Goal: Task Accomplishment & Management: Use online tool/utility

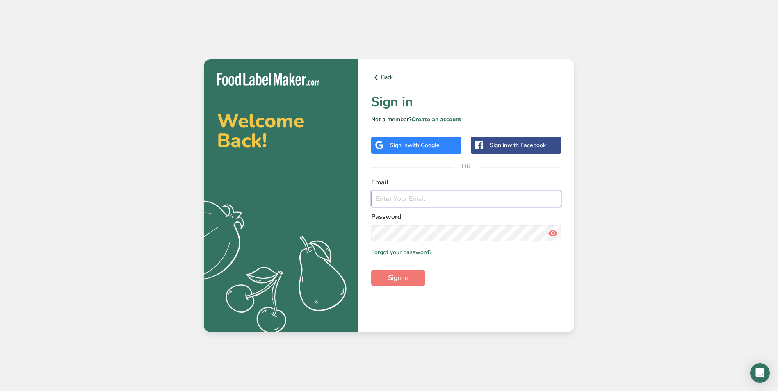
click at [410, 196] on input "email" at bounding box center [466, 199] width 190 height 16
type input "[EMAIL_ADDRESS][DOMAIN_NAME]"
click at [412, 279] on button "Sign in" at bounding box center [398, 278] width 54 height 16
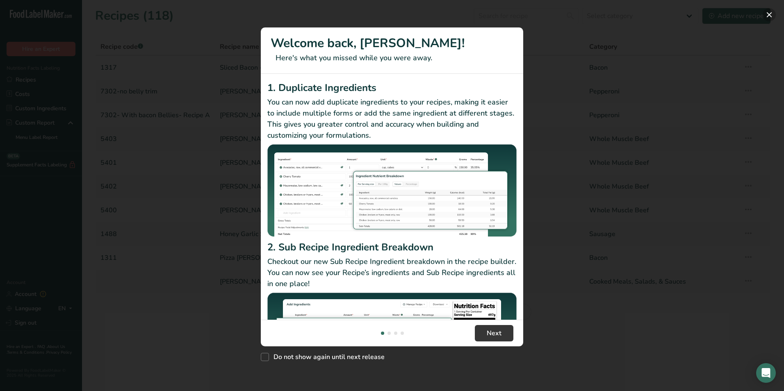
click at [768, 14] on button "New Features" at bounding box center [768, 14] width 13 height 13
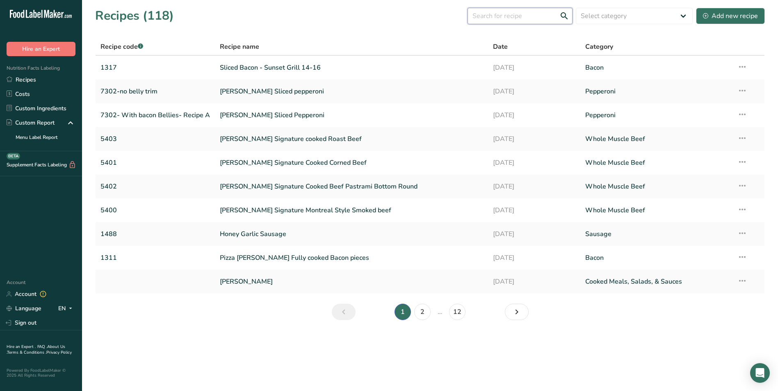
click at [506, 14] on input "text" at bounding box center [519, 16] width 105 height 16
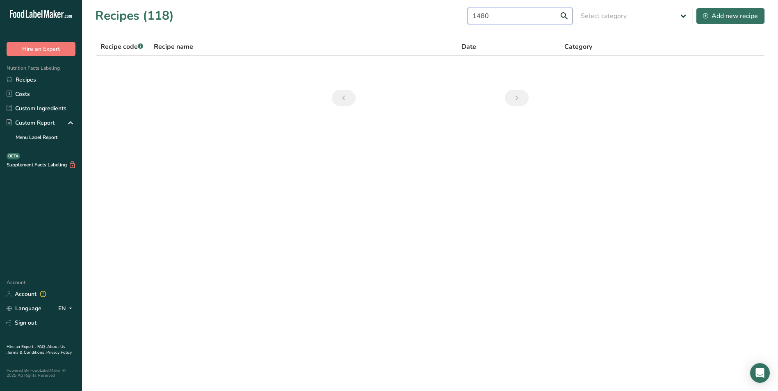
click at [564, 18] on input "1480" at bounding box center [519, 16] width 105 height 16
click at [564, 16] on input "1480" at bounding box center [519, 16] width 105 height 16
click at [564, 17] on input "1480" at bounding box center [519, 16] width 105 height 16
type input "1480"
click at [28, 79] on link "Recipes" at bounding box center [41, 80] width 82 height 14
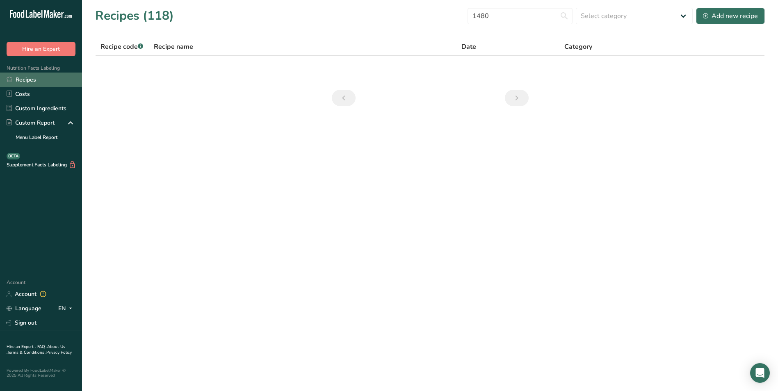
click at [29, 76] on link "Recipes" at bounding box center [41, 80] width 82 height 14
click at [31, 76] on link "Recipes" at bounding box center [41, 80] width 82 height 14
drag, startPoint x: 316, startPoint y: 172, endPoint x: 312, endPoint y: 168, distance: 4.9
click at [314, 171] on main "Recipes (118) 1480 Select category All Bacon Baked Goods [GEOGRAPHIC_DATA] Conf…" at bounding box center [389, 195] width 778 height 391
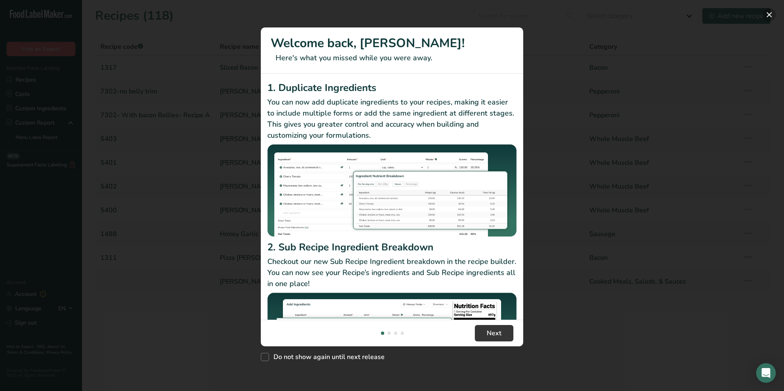
click at [767, 12] on button "New Features" at bounding box center [768, 14] width 13 height 13
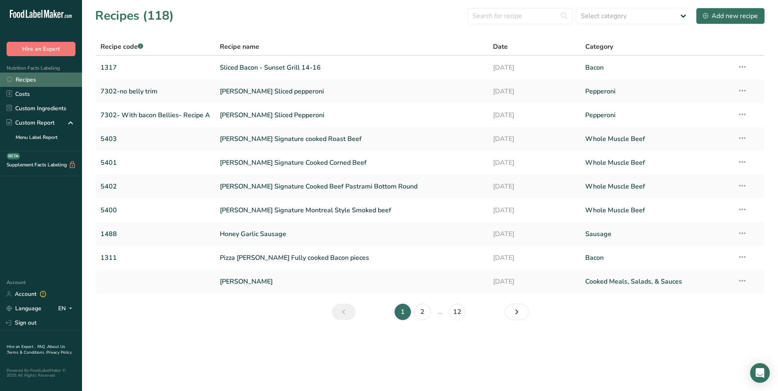
click at [38, 80] on link "Recipes" at bounding box center [41, 80] width 82 height 14
click at [27, 76] on link "Recipes" at bounding box center [41, 80] width 82 height 14
click at [491, 15] on input "text" at bounding box center [519, 16] width 105 height 16
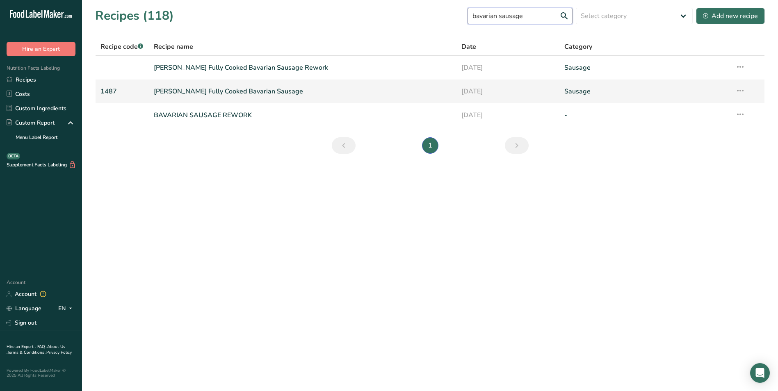
type input "bavarian sausage"
click at [277, 89] on link "[PERSON_NAME] Fully Cooked Bavarian Sausage" at bounding box center [303, 91] width 298 height 17
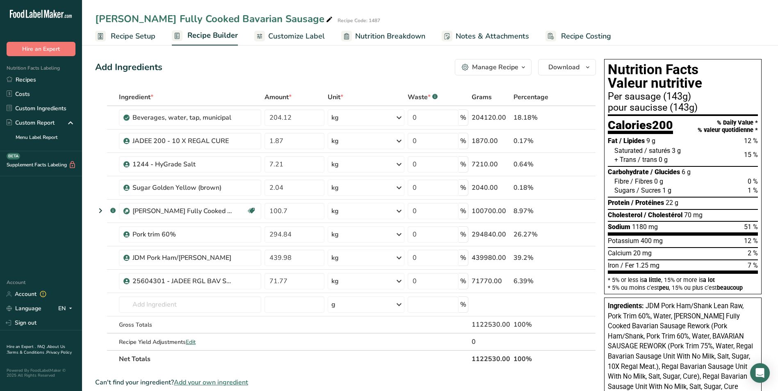
drag, startPoint x: 387, startPoint y: 74, endPoint x: 356, endPoint y: 372, distance: 299.6
click at [358, 373] on section "Ingredient * Amount * Unit * Waste * .a-a{fill:#347362;}.b-a{fill:#fff;} Grams …" at bounding box center [345, 363] width 501 height 549
click at [589, 68] on icon "button" at bounding box center [587, 67] width 7 height 10
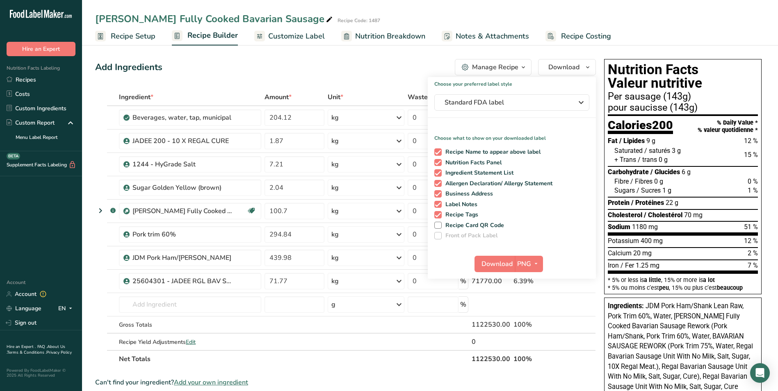
click at [388, 64] on div "Add Ingredients Manage Recipe Delete Recipe Duplicate Recipe Scale Recipe Save …" at bounding box center [345, 67] width 501 height 16
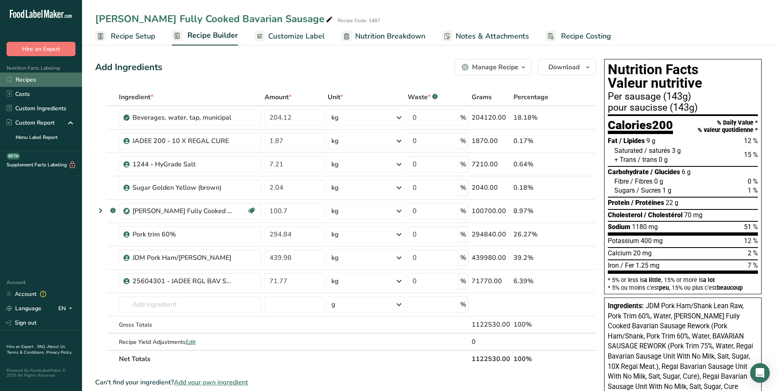
click at [50, 83] on link "Recipes" at bounding box center [41, 80] width 82 height 14
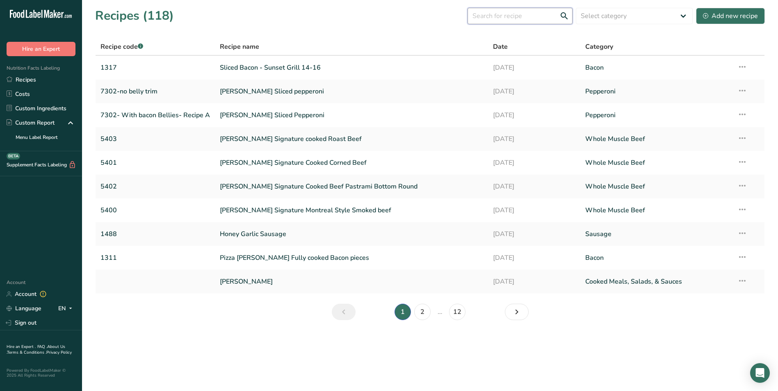
click at [489, 15] on input "text" at bounding box center [519, 16] width 105 height 16
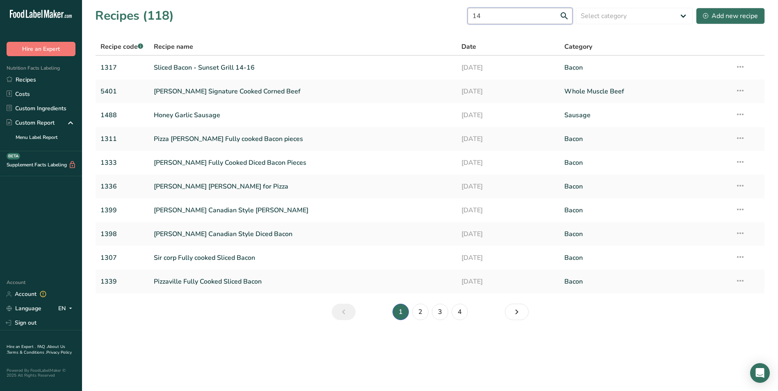
type input "1"
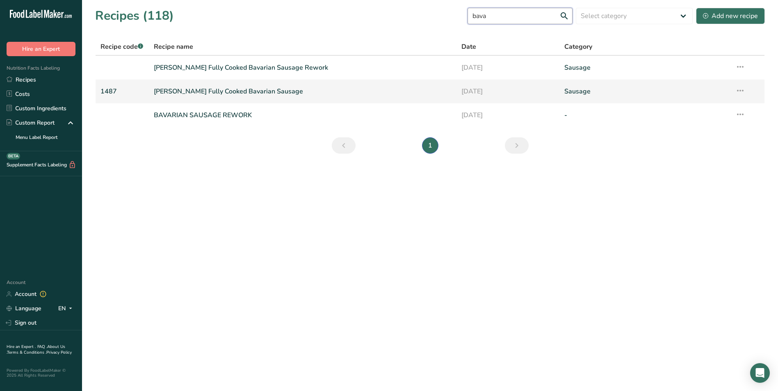
type input "bava"
click at [272, 87] on link "[PERSON_NAME] Fully Cooked Bavarian Sausage" at bounding box center [303, 91] width 298 height 17
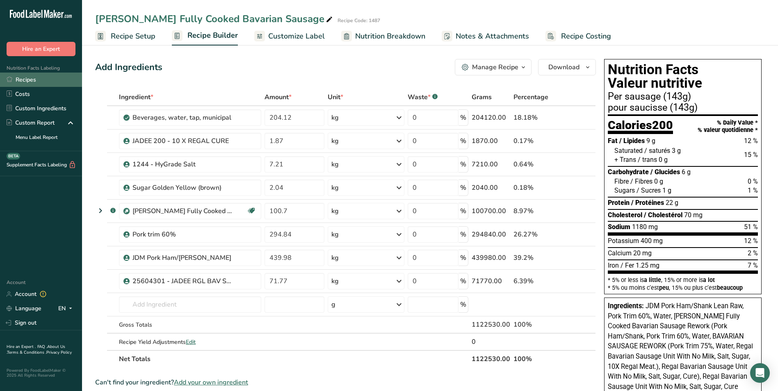
click at [28, 76] on link "Recipes" at bounding box center [41, 80] width 82 height 14
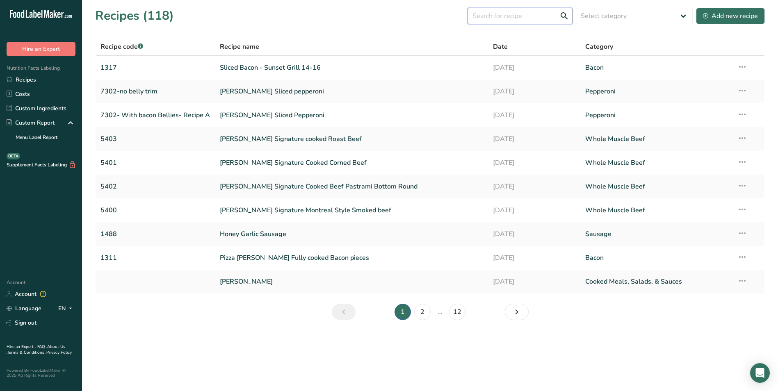
click at [536, 20] on input "text" at bounding box center [519, 16] width 105 height 16
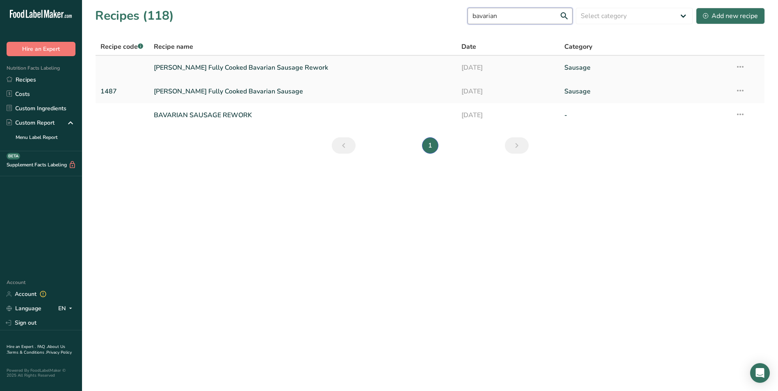
type input "bavarian"
click at [265, 67] on link "Cherry pink Fully Cooked Bavarian Sausage Rework" at bounding box center [303, 67] width 298 height 17
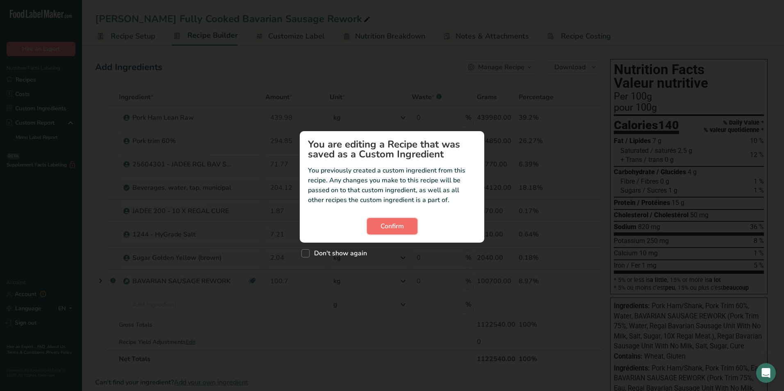
click at [405, 229] on button "Confirm" at bounding box center [392, 226] width 50 height 16
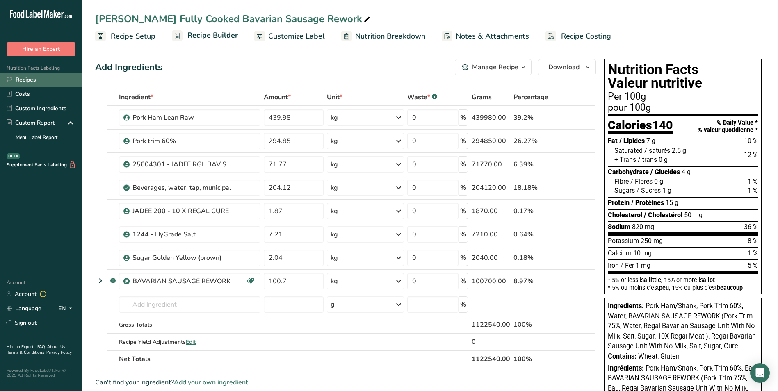
click at [14, 77] on link "Recipes" at bounding box center [41, 80] width 82 height 14
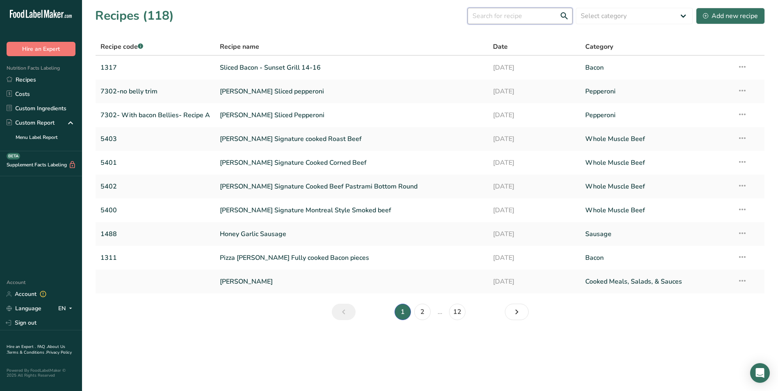
click at [489, 13] on input "text" at bounding box center [519, 16] width 105 height 16
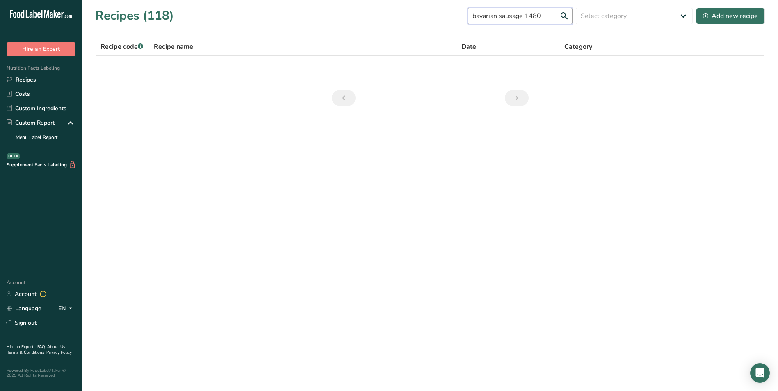
click at [563, 13] on input "bavarian sausage 1480" at bounding box center [519, 16] width 105 height 16
click at [562, 17] on input "bavarian sausage 1480" at bounding box center [519, 16] width 105 height 16
drag, startPoint x: 335, startPoint y: 144, endPoint x: 271, endPoint y: 139, distance: 64.5
click at [271, 141] on main "Recipes (118) bavarian sausage 1480 Select category All Bacon Baked Goods Bever…" at bounding box center [389, 195] width 778 height 391
click at [567, 13] on input "bavarian sausage 1480" at bounding box center [519, 16] width 105 height 16
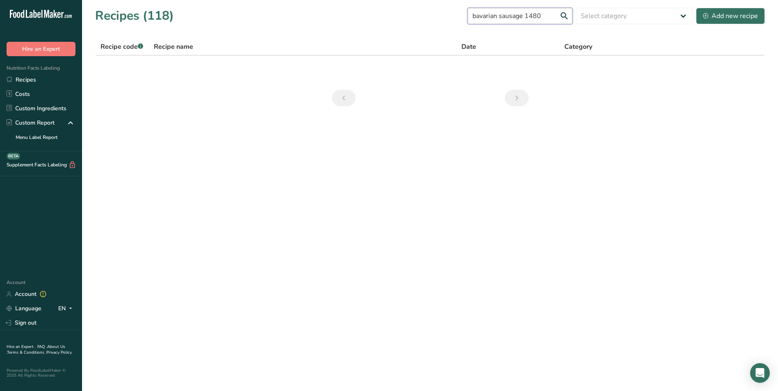
click at [562, 17] on input "bavarian sausage 1480" at bounding box center [519, 16] width 105 height 16
drag, startPoint x: 551, startPoint y: 17, endPoint x: 531, endPoint y: 16, distance: 19.7
click at [531, 16] on input "bavarian sausage 1480" at bounding box center [519, 16] width 105 height 16
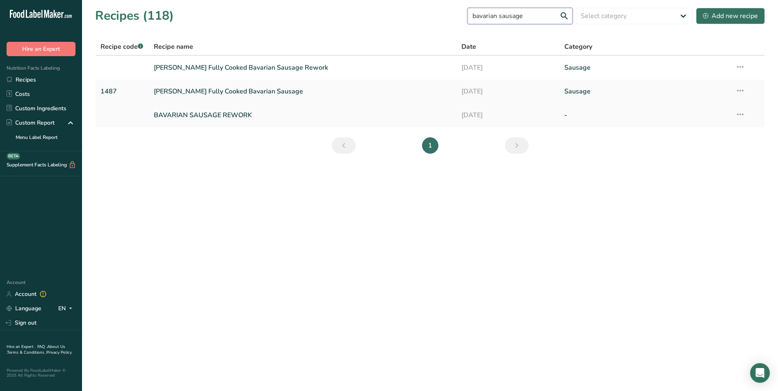
type input "bavarian sausage"
click at [281, 89] on link "[PERSON_NAME] Fully Cooked Bavarian Sausage" at bounding box center [303, 91] width 298 height 17
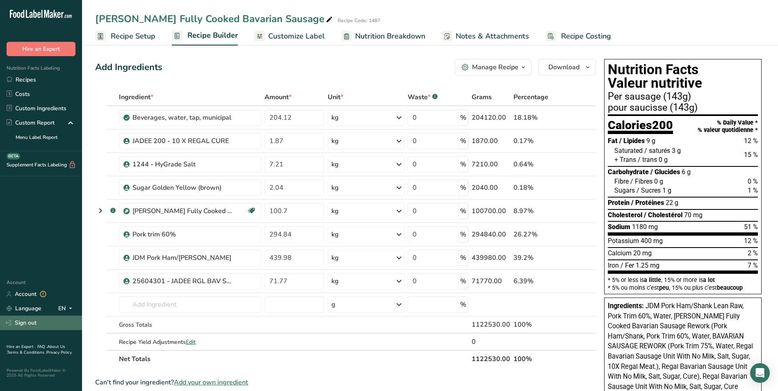
click at [31, 323] on link "Sign out" at bounding box center [41, 323] width 82 height 14
